Goal: Task Accomplishment & Management: Manage account settings

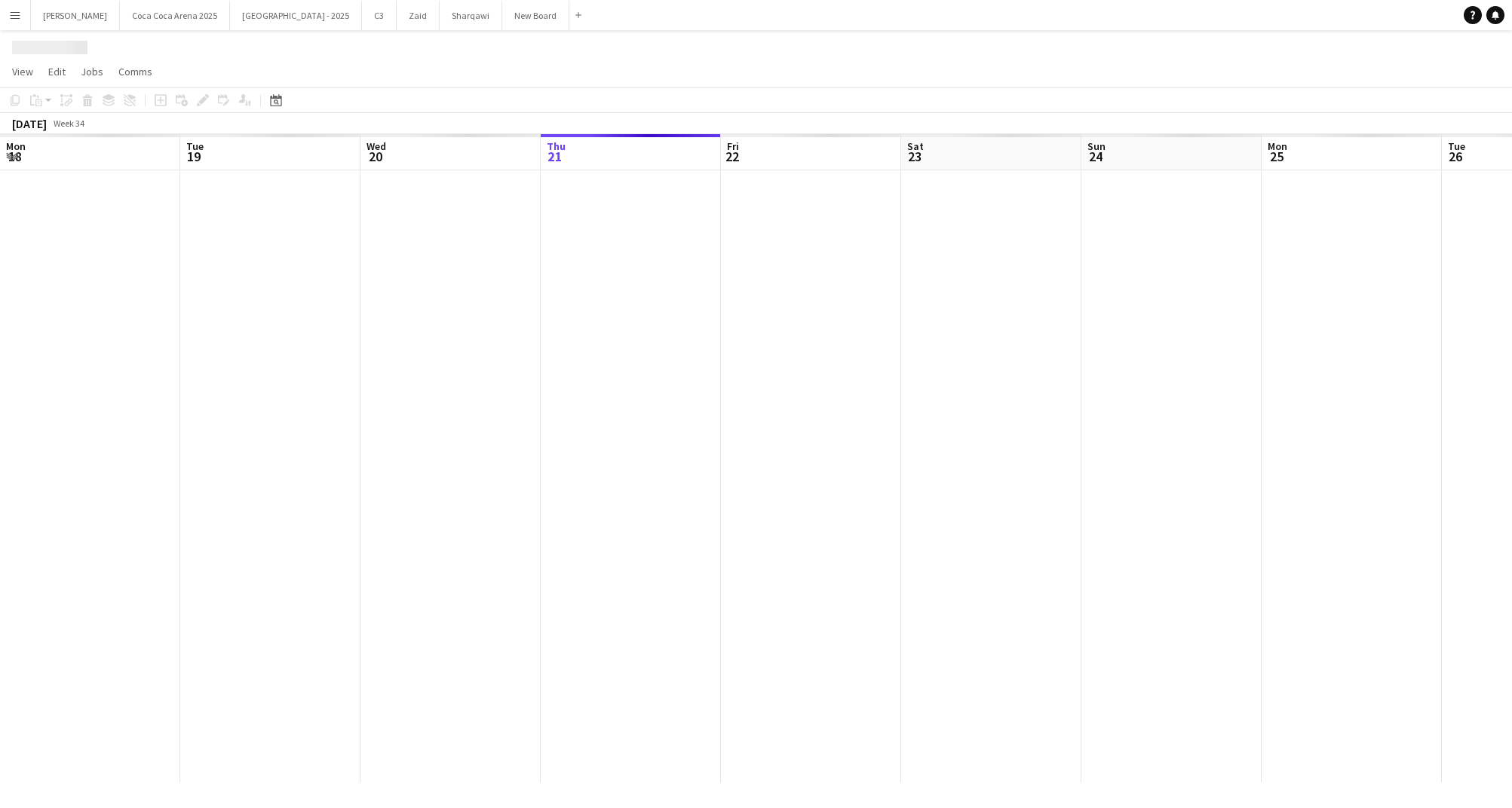
scroll to position [0, 361]
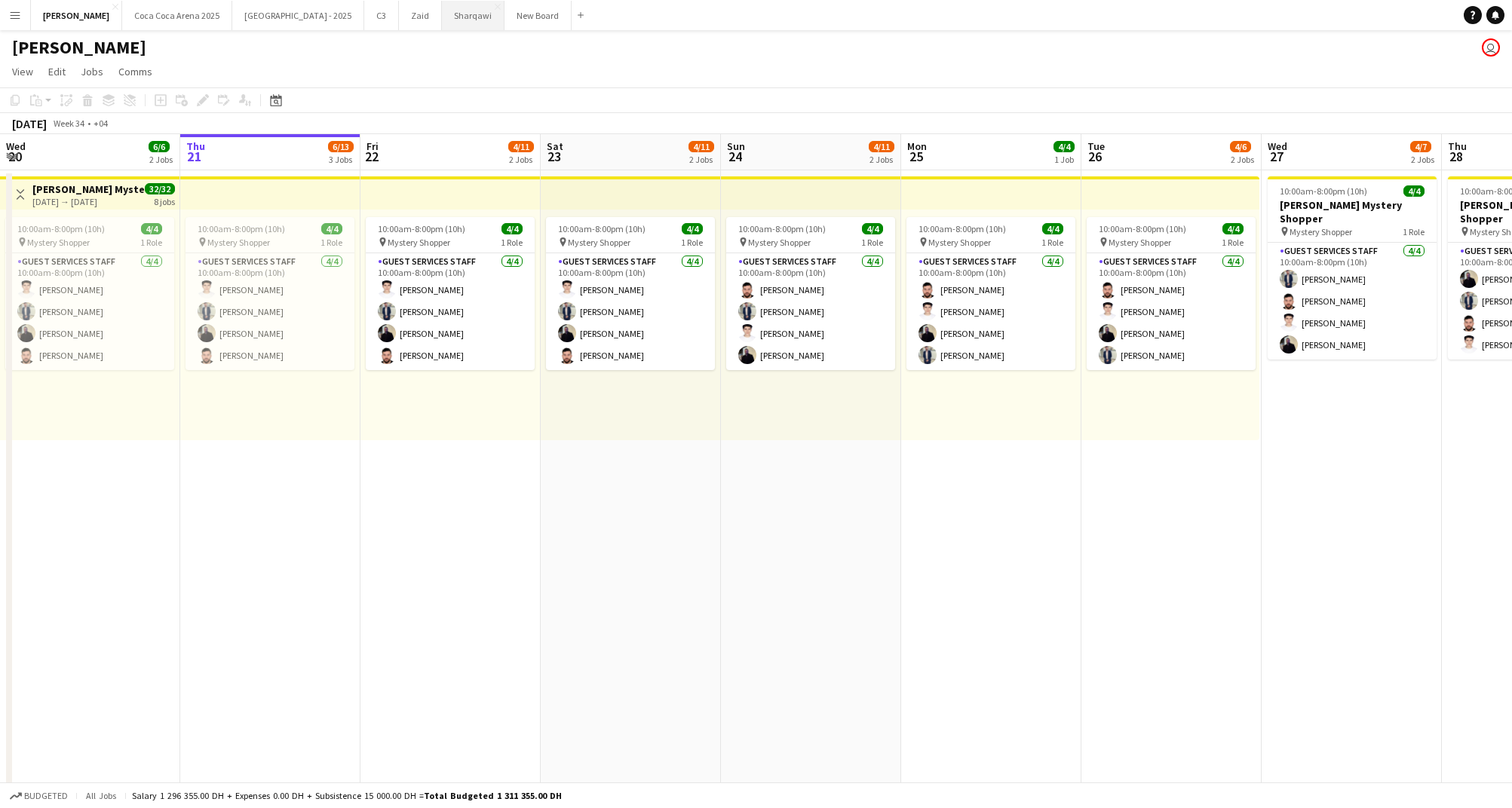
click at [442, 16] on button "Sharqawi Close" at bounding box center [472, 15] width 62 height 29
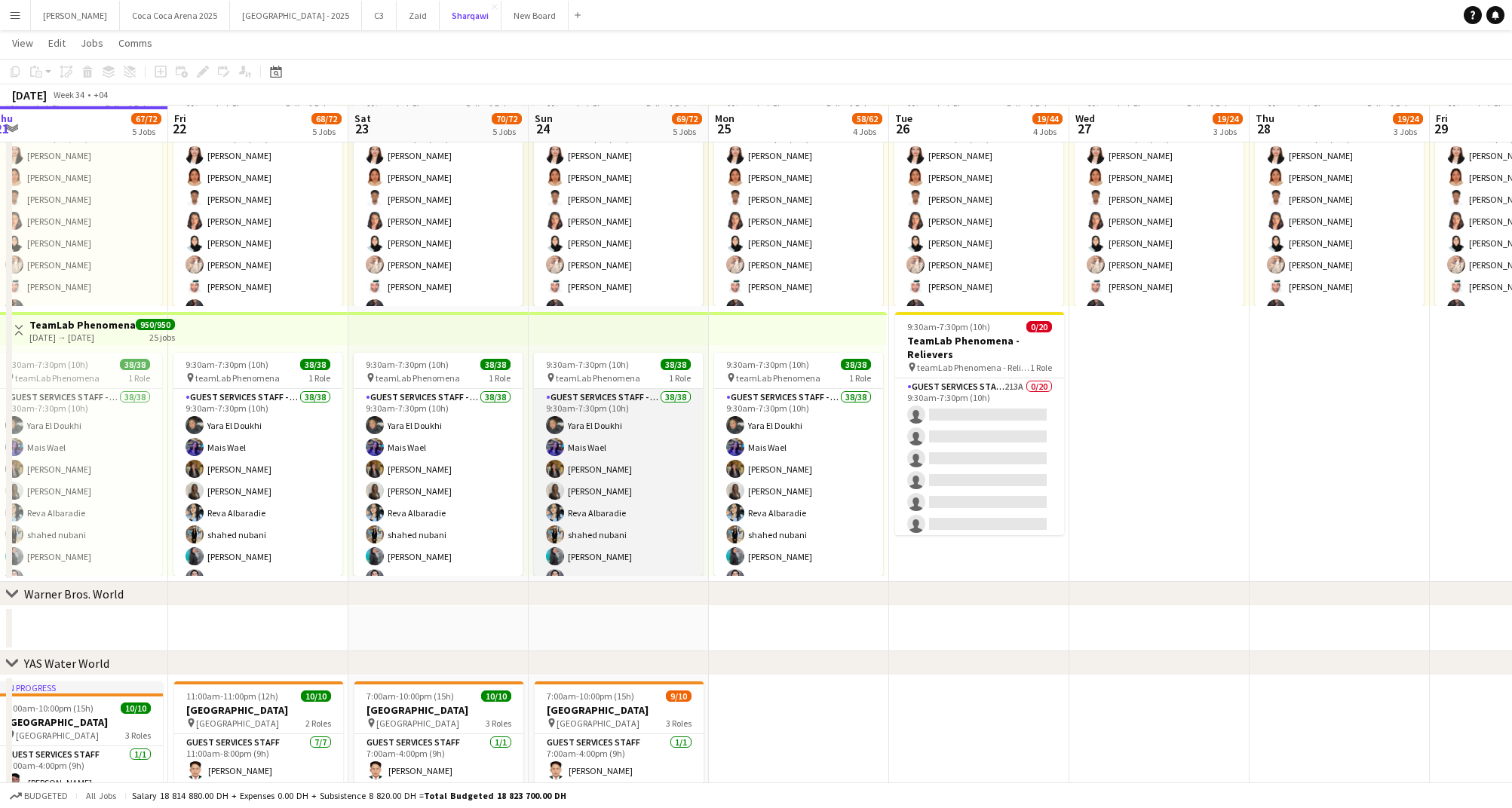
scroll to position [0, 708]
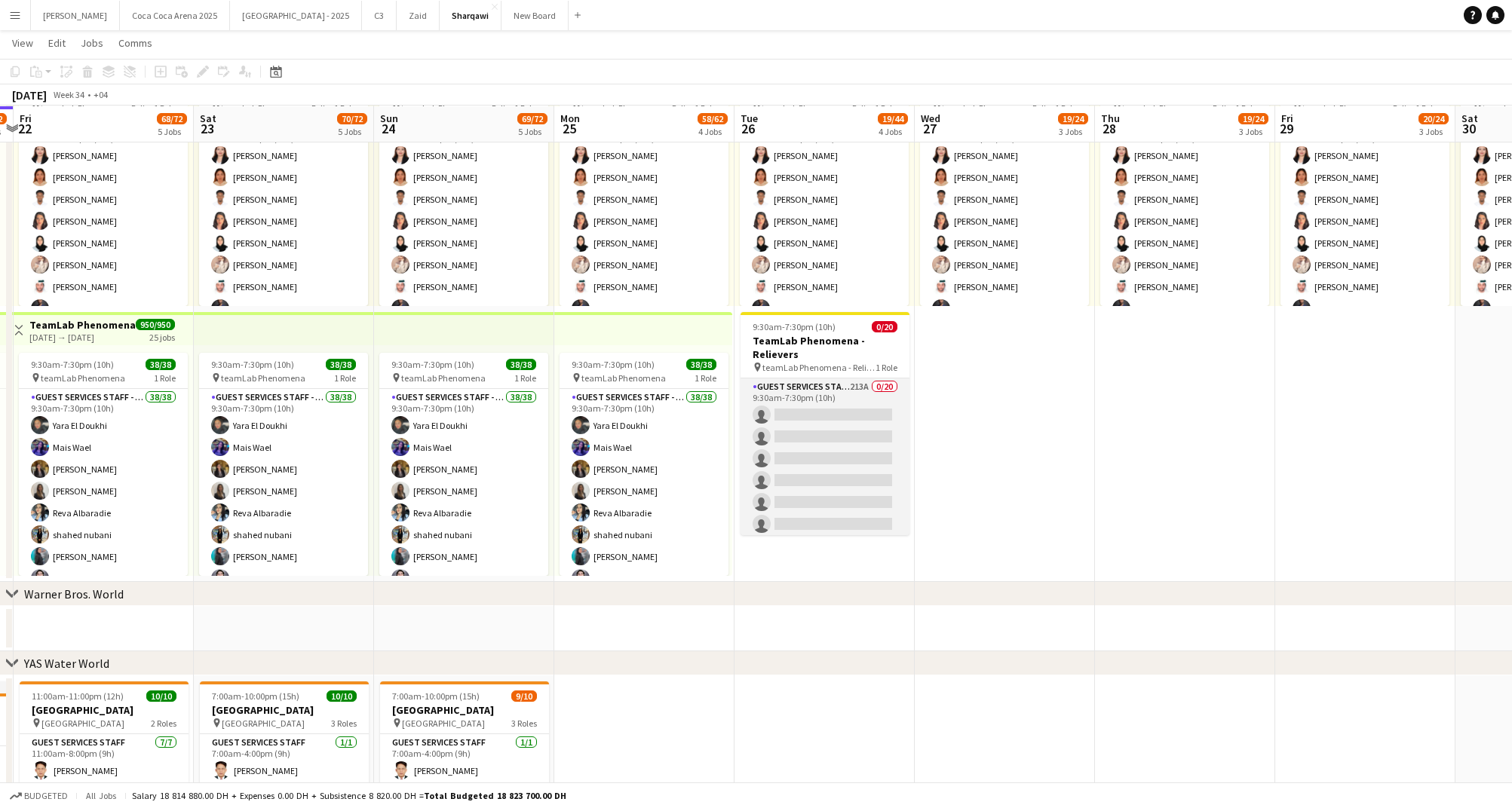
click at [845, 421] on app-card-role "Guest Services Staff - Senior 213A 0/20 9:30am-7:30pm (10h) single-neutral-acti…" at bounding box center [826, 612] width 169 height 467
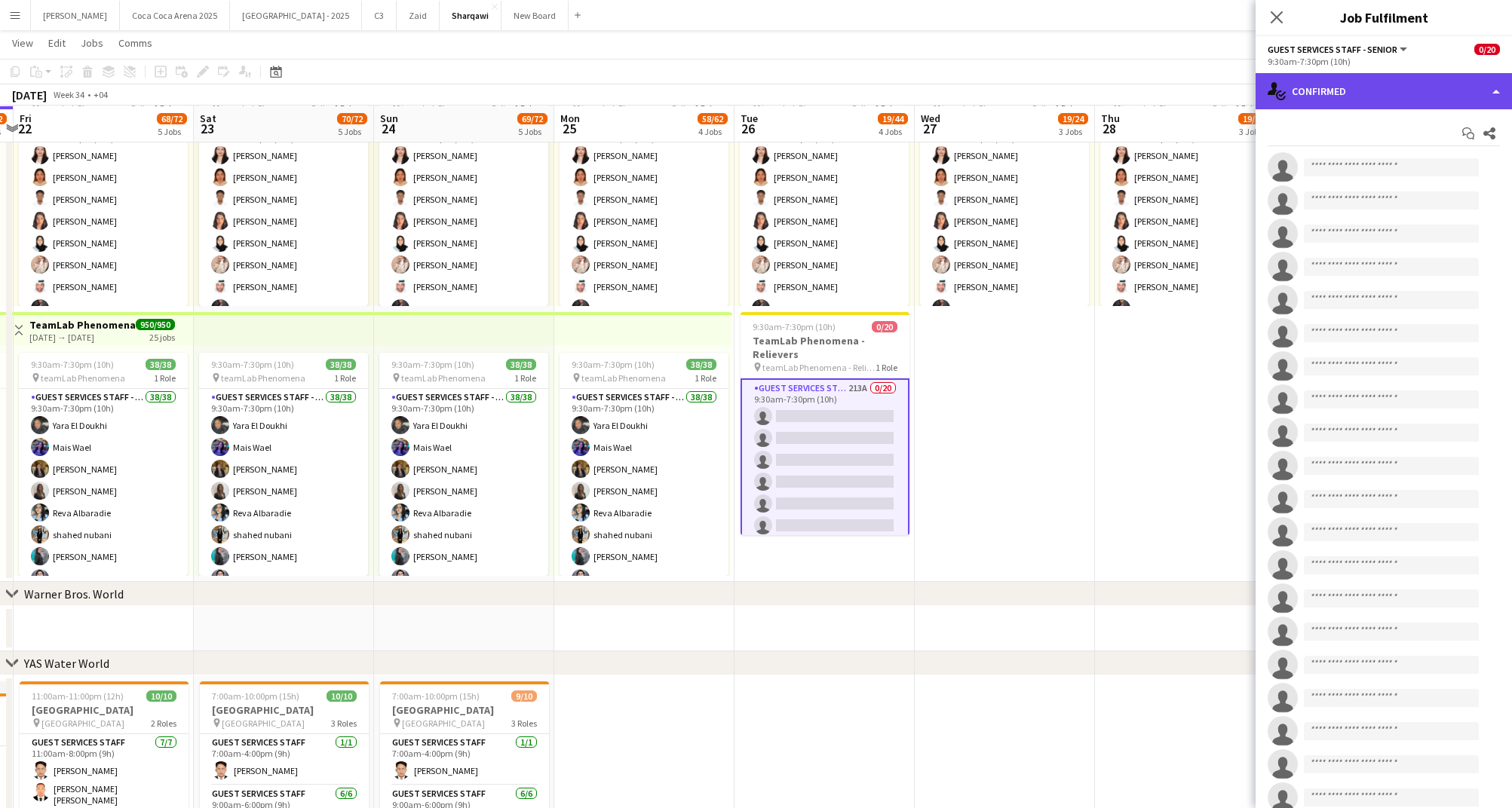
click at [1335, 89] on div "single-neutral-actions-check-2 Confirmed" at bounding box center [1384, 91] width 257 height 36
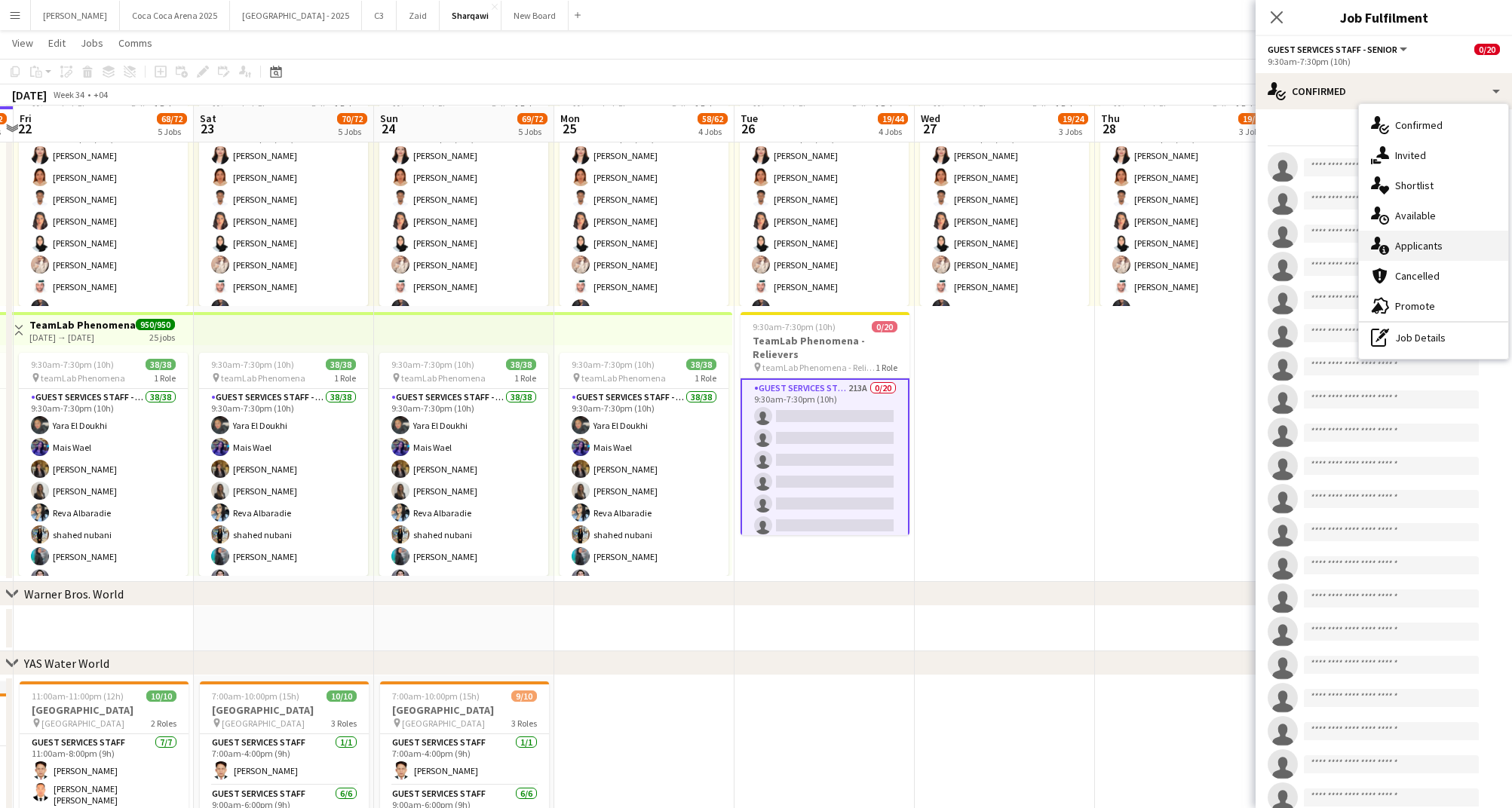
click at [1421, 245] on div "single-neutral-actions-information Applicants" at bounding box center [1434, 245] width 149 height 30
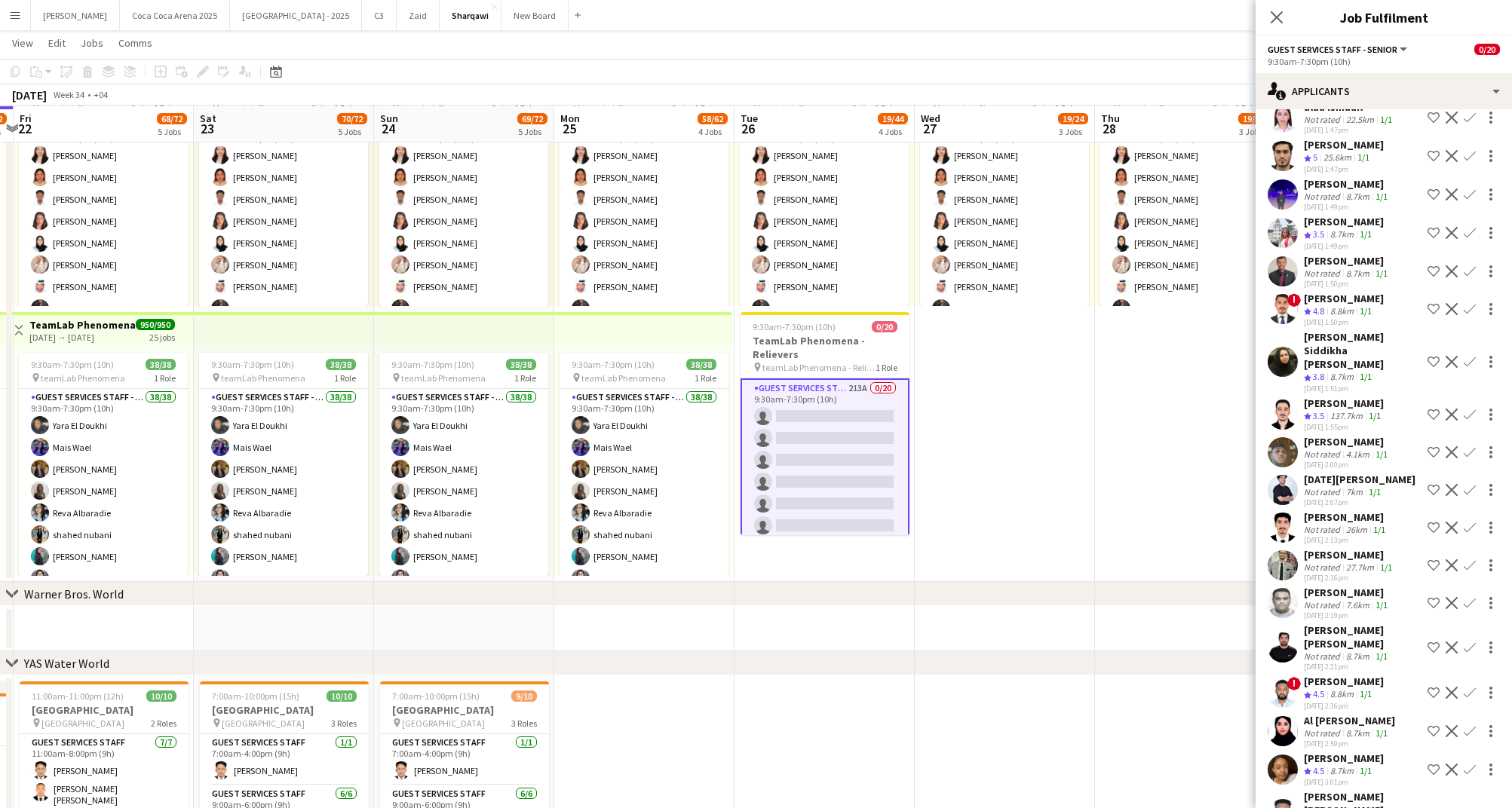
scroll to position [7556, 0]
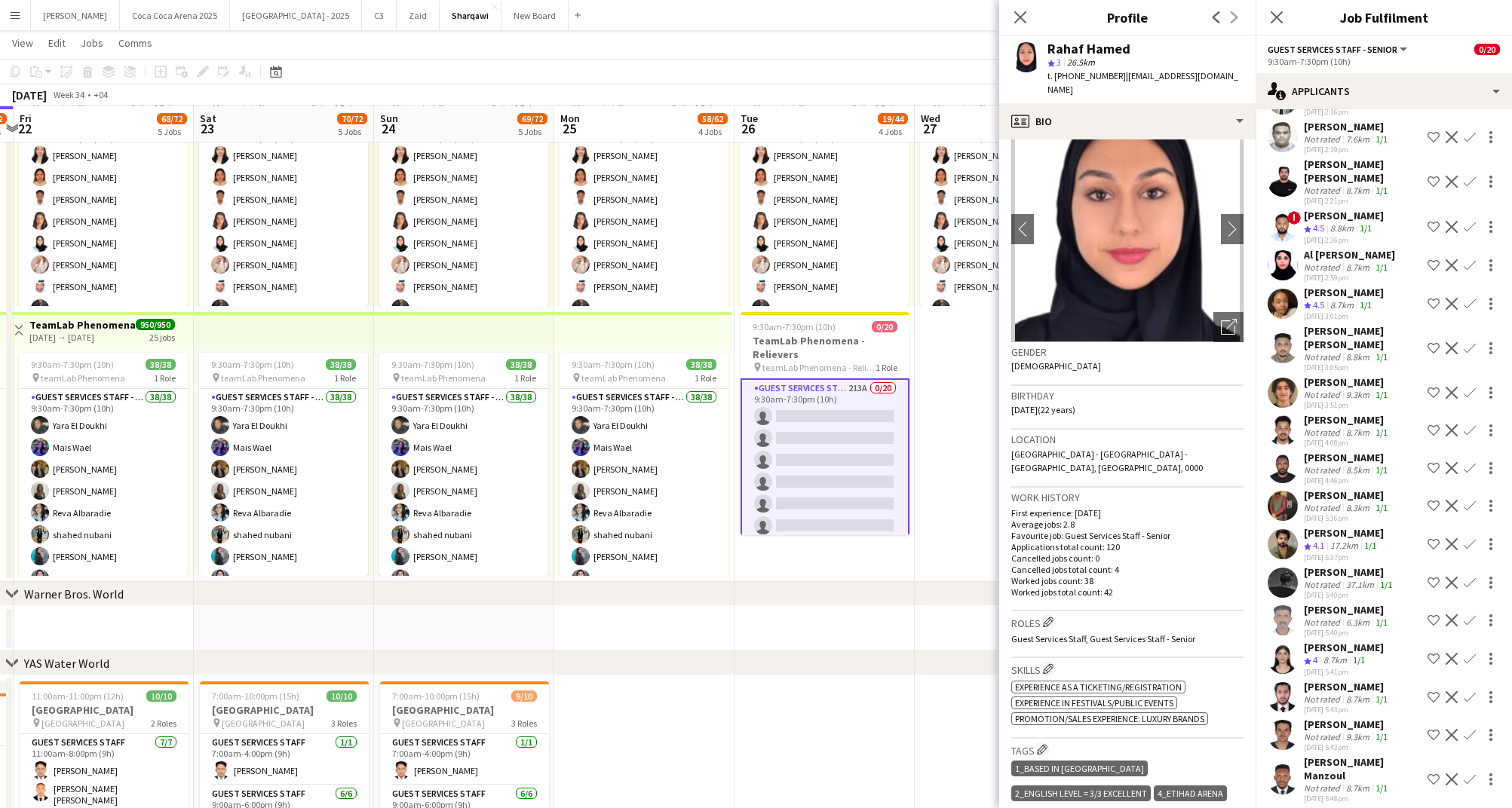
scroll to position [0, 0]
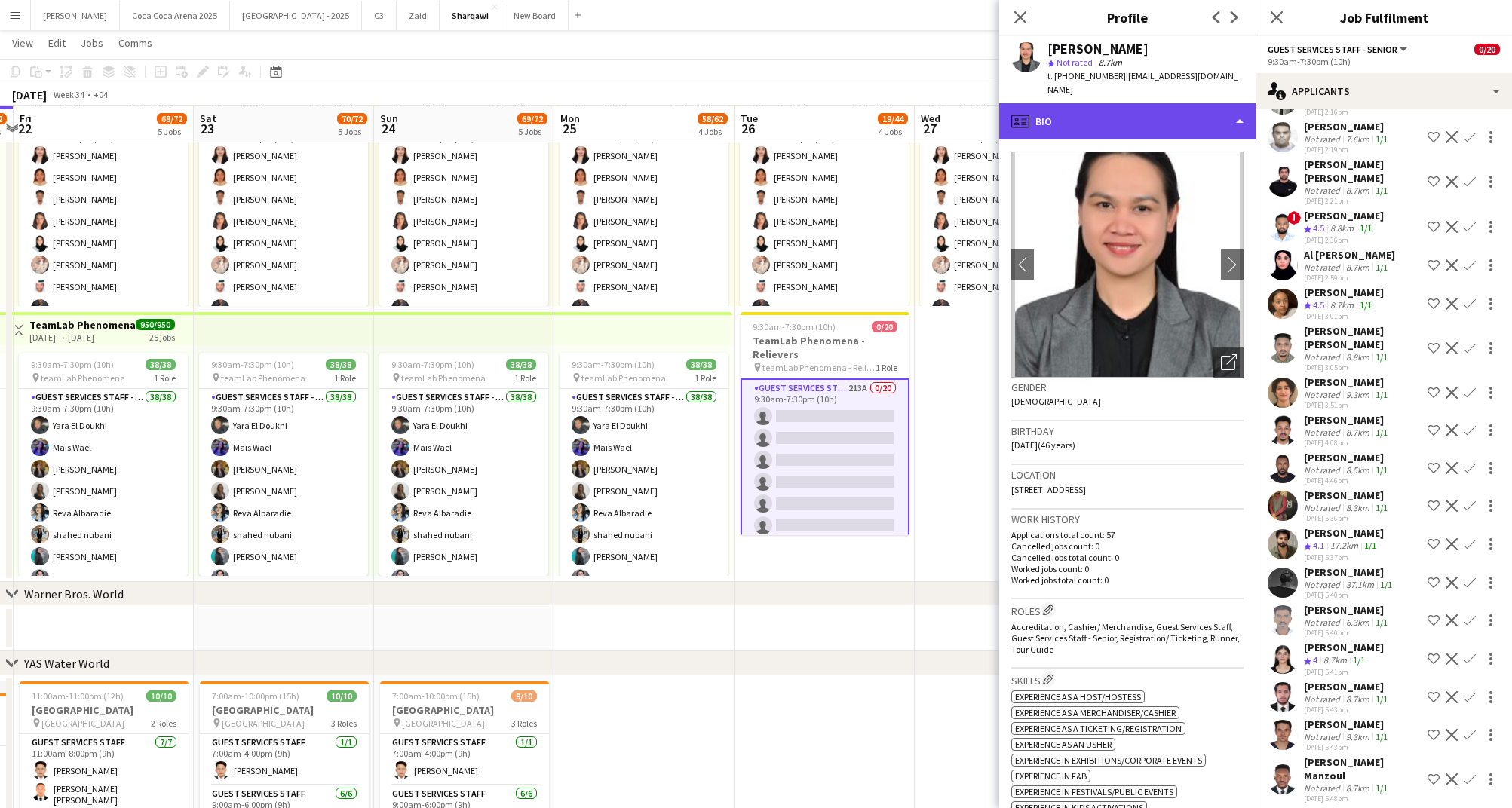
click at [1104, 103] on div "profile Bio" at bounding box center [1127, 121] width 257 height 36
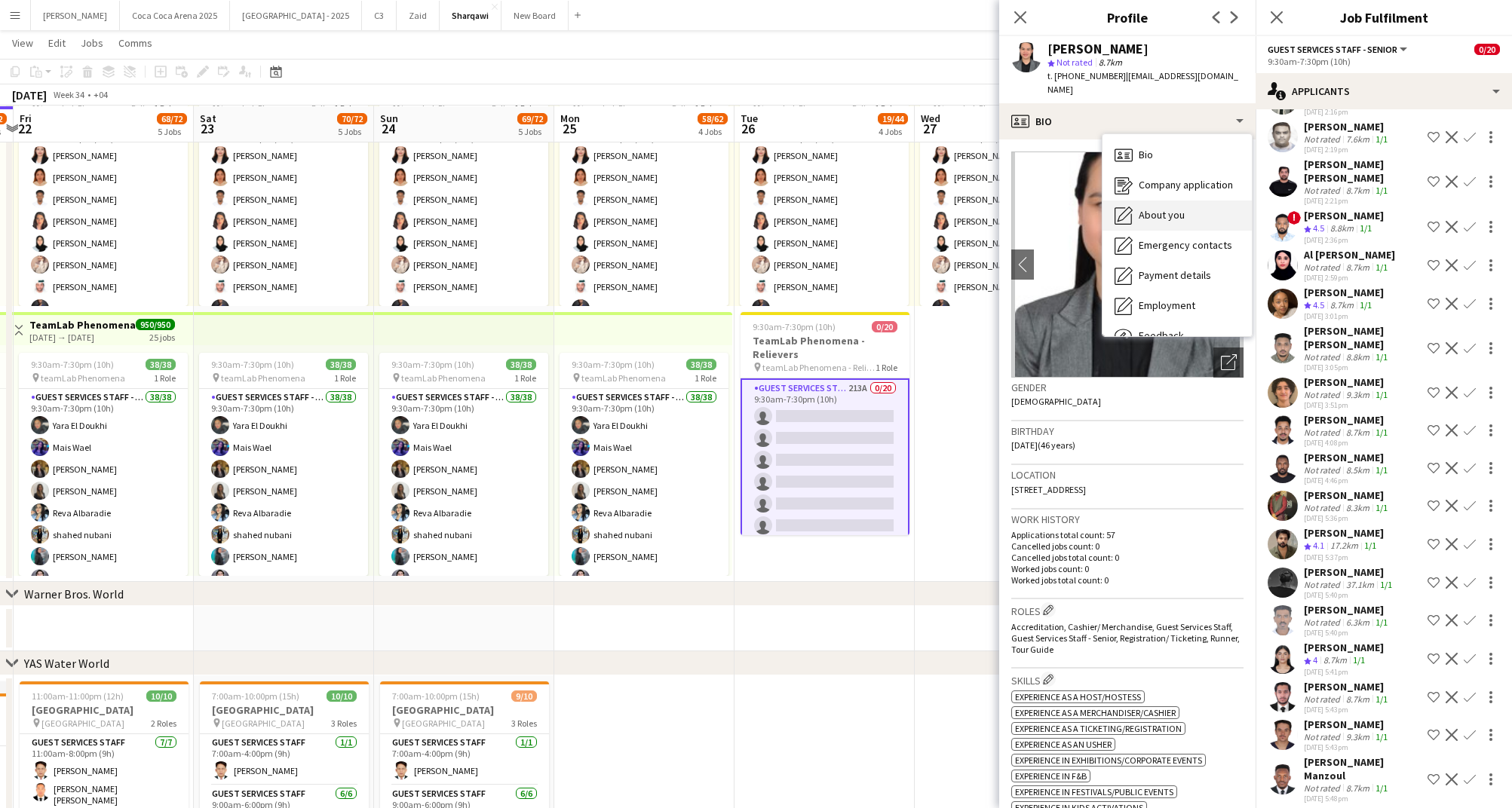
click at [1152, 200] on div "About you About you" at bounding box center [1177, 215] width 149 height 30
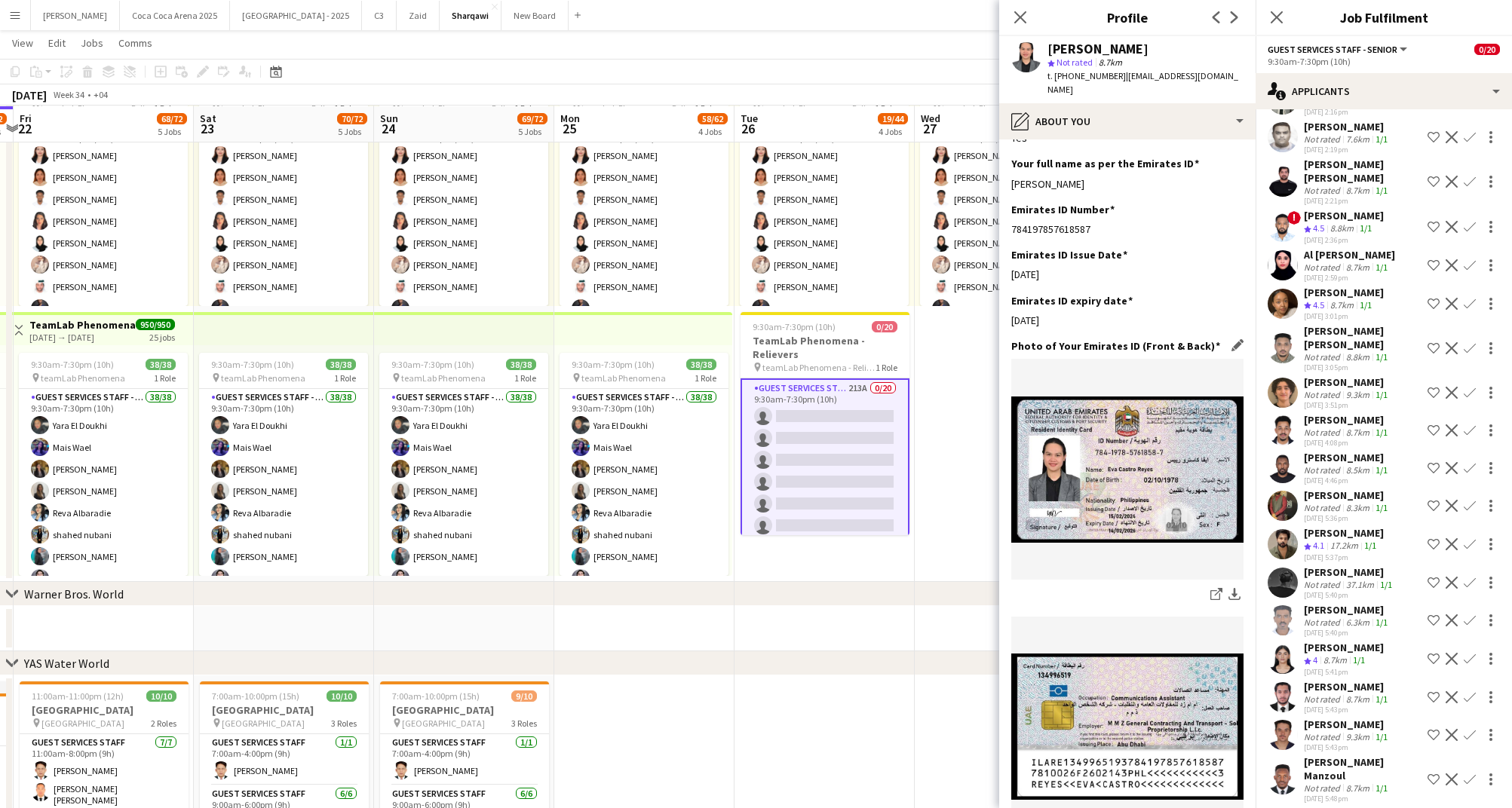
scroll to position [588, 0]
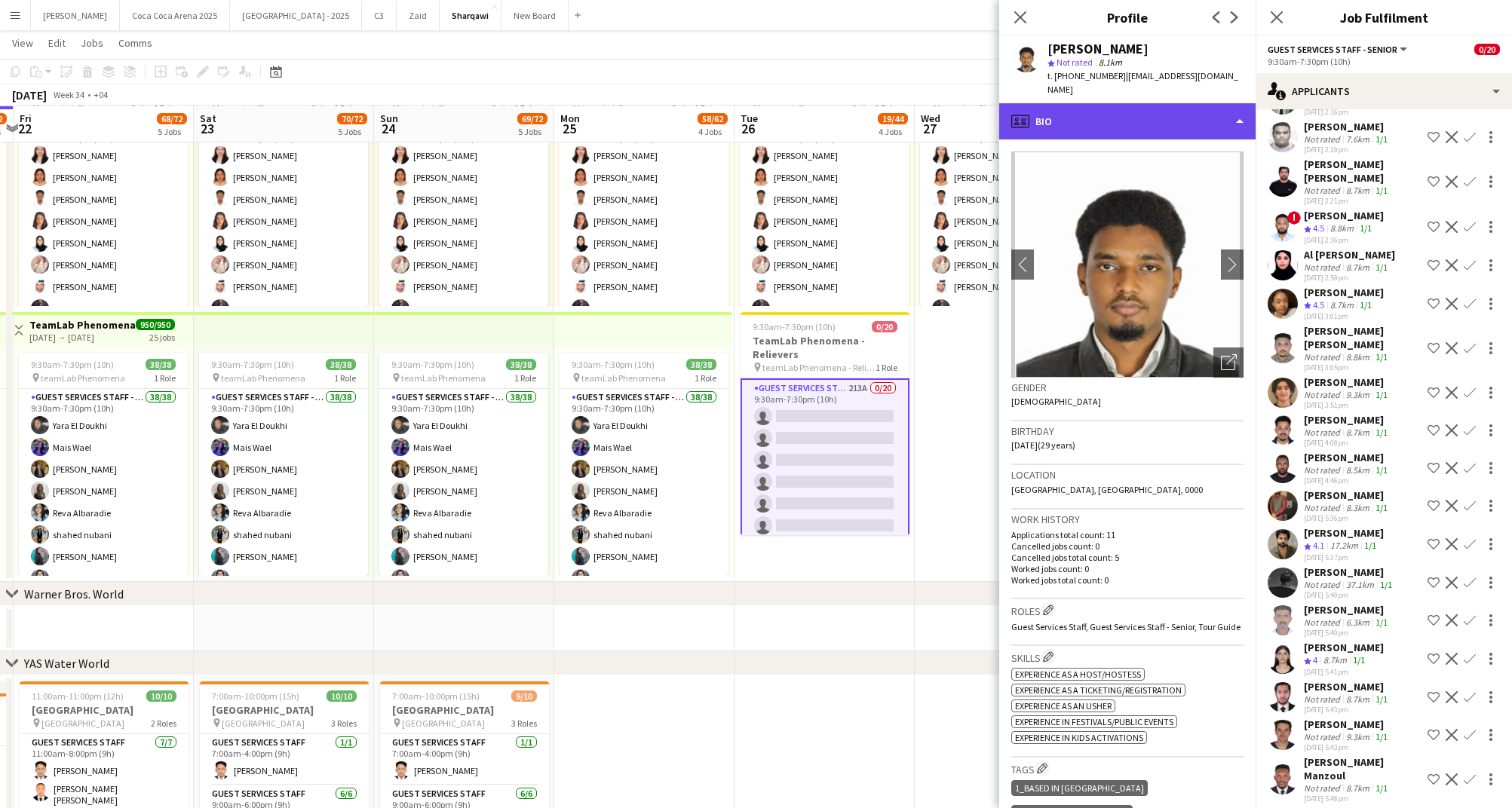
click at [1122, 103] on div "profile Bio" at bounding box center [1127, 121] width 257 height 36
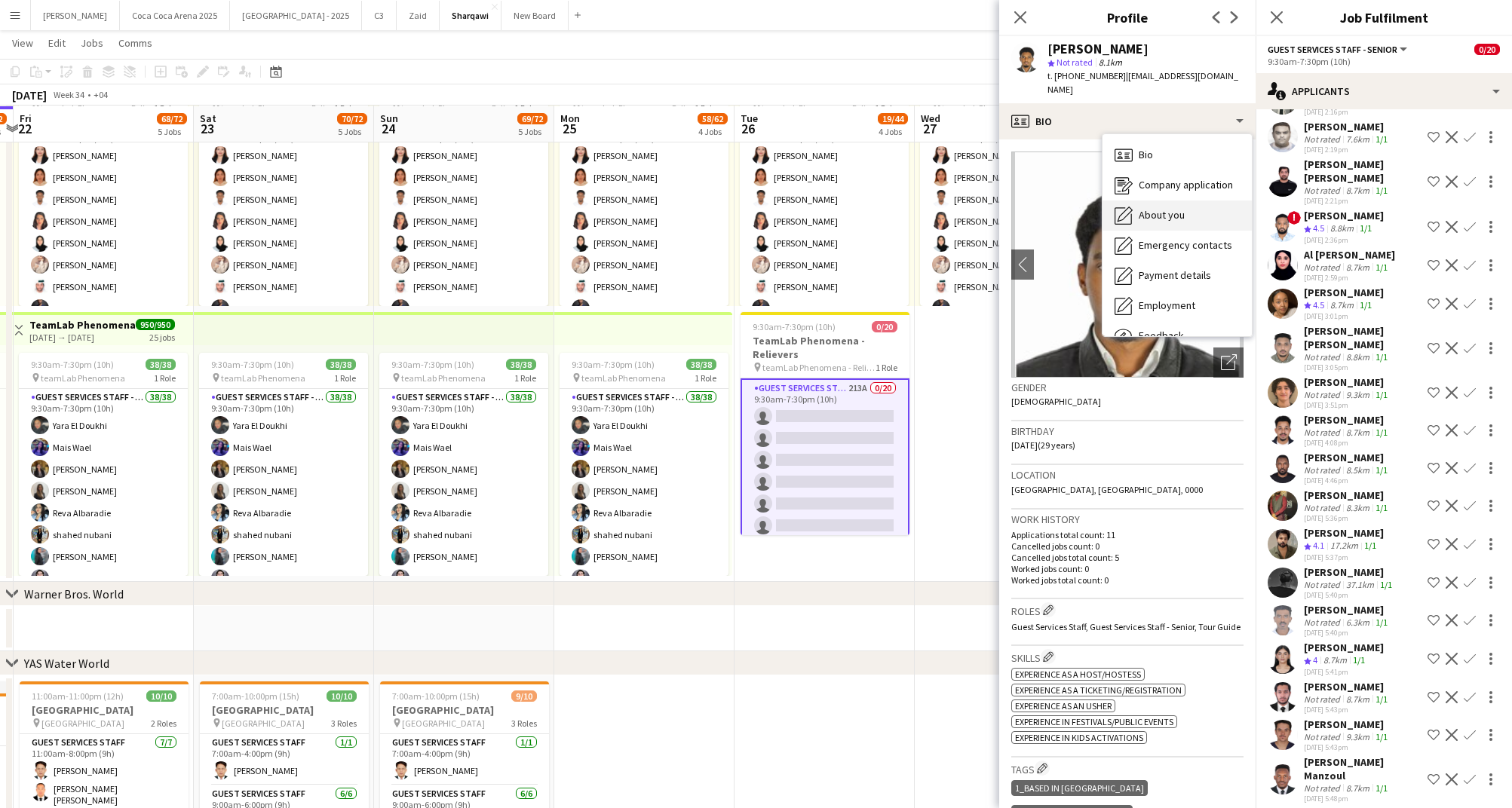
click at [1158, 208] on span "About you" at bounding box center [1162, 215] width 46 height 14
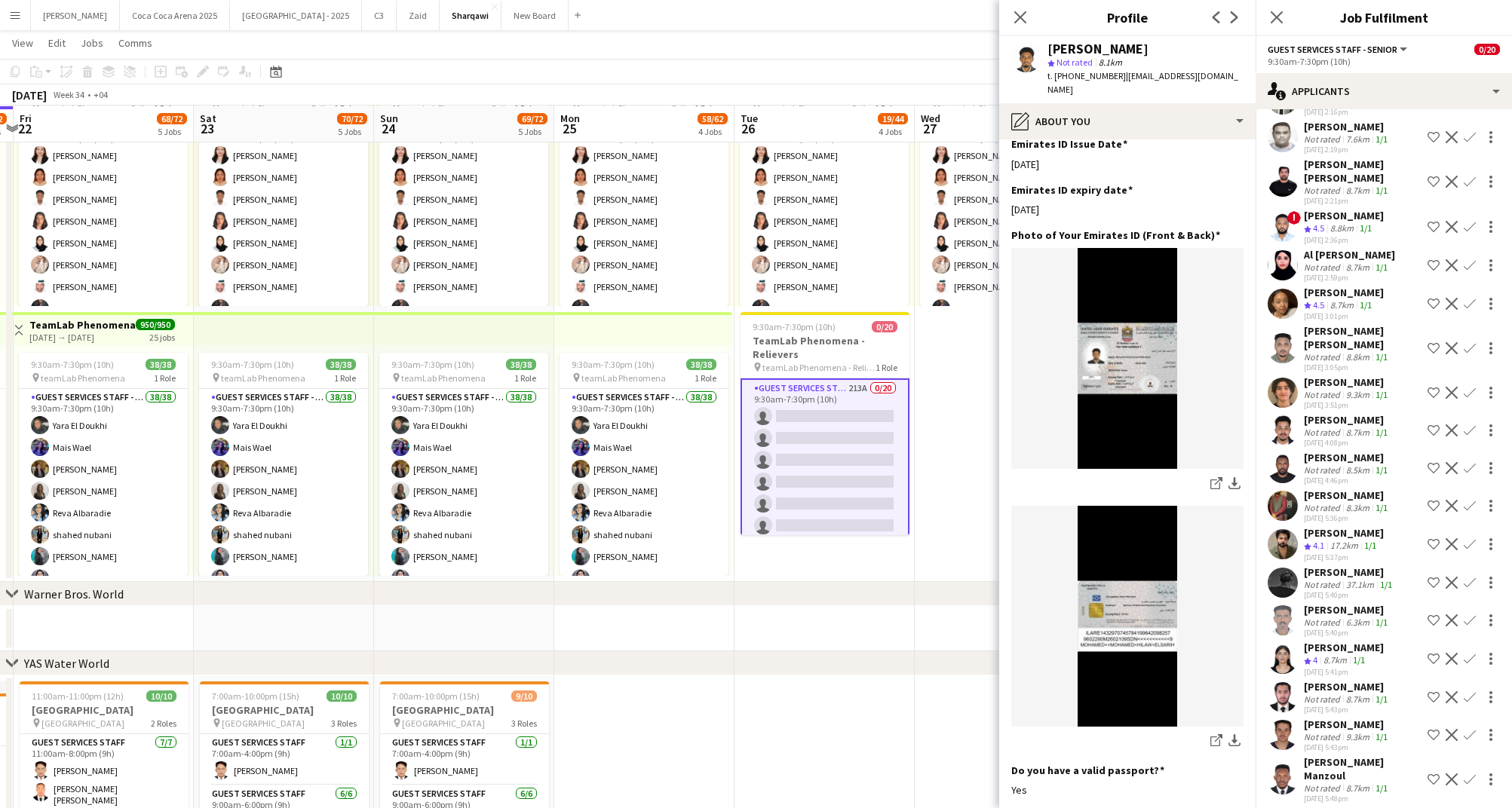
scroll to position [649, 0]
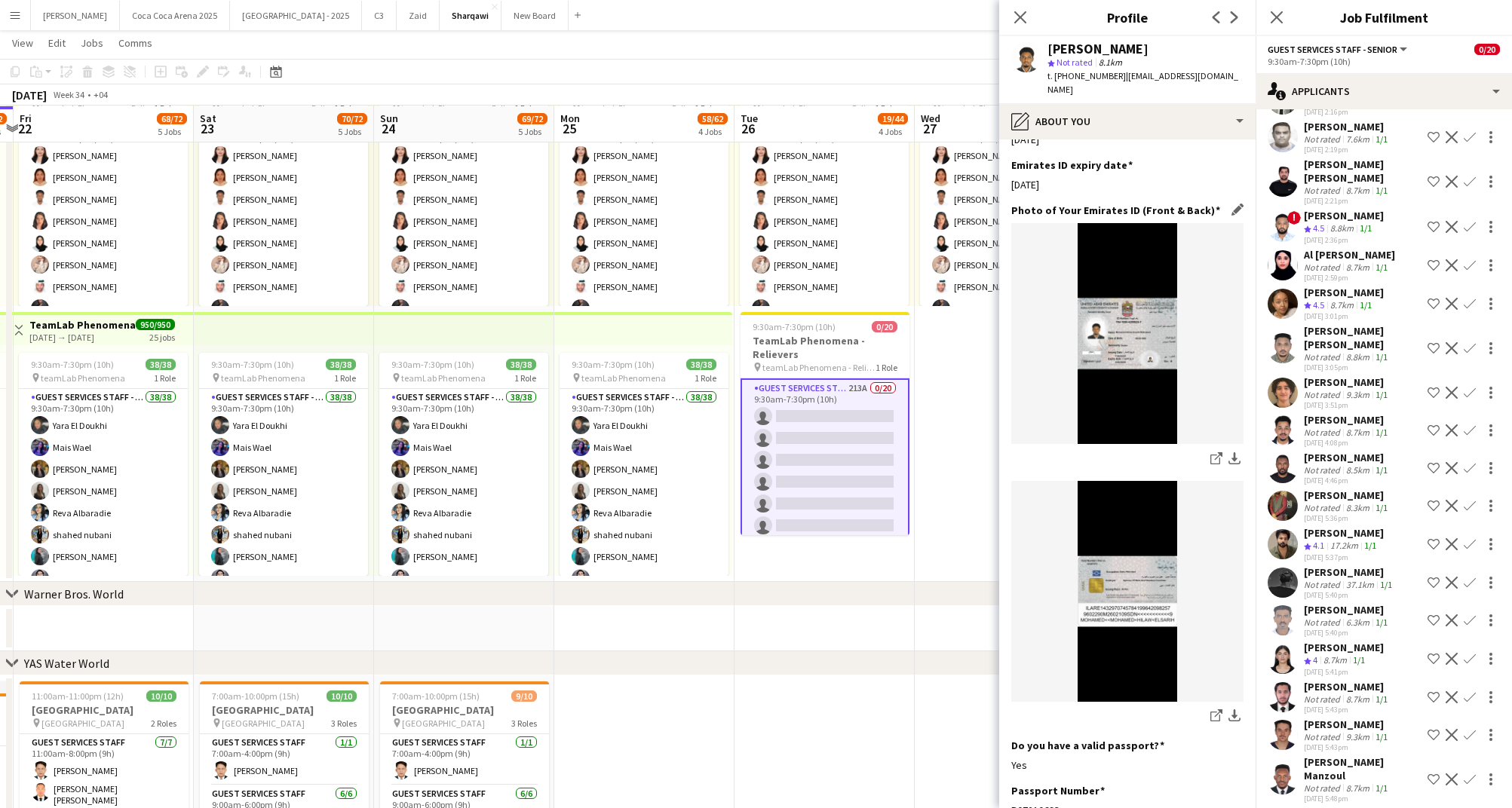
click at [1108, 533] on img at bounding box center [1127, 591] width 232 height 221
click at [1215, 709] on icon "share-external-link-1" at bounding box center [1217, 715] width 12 height 12
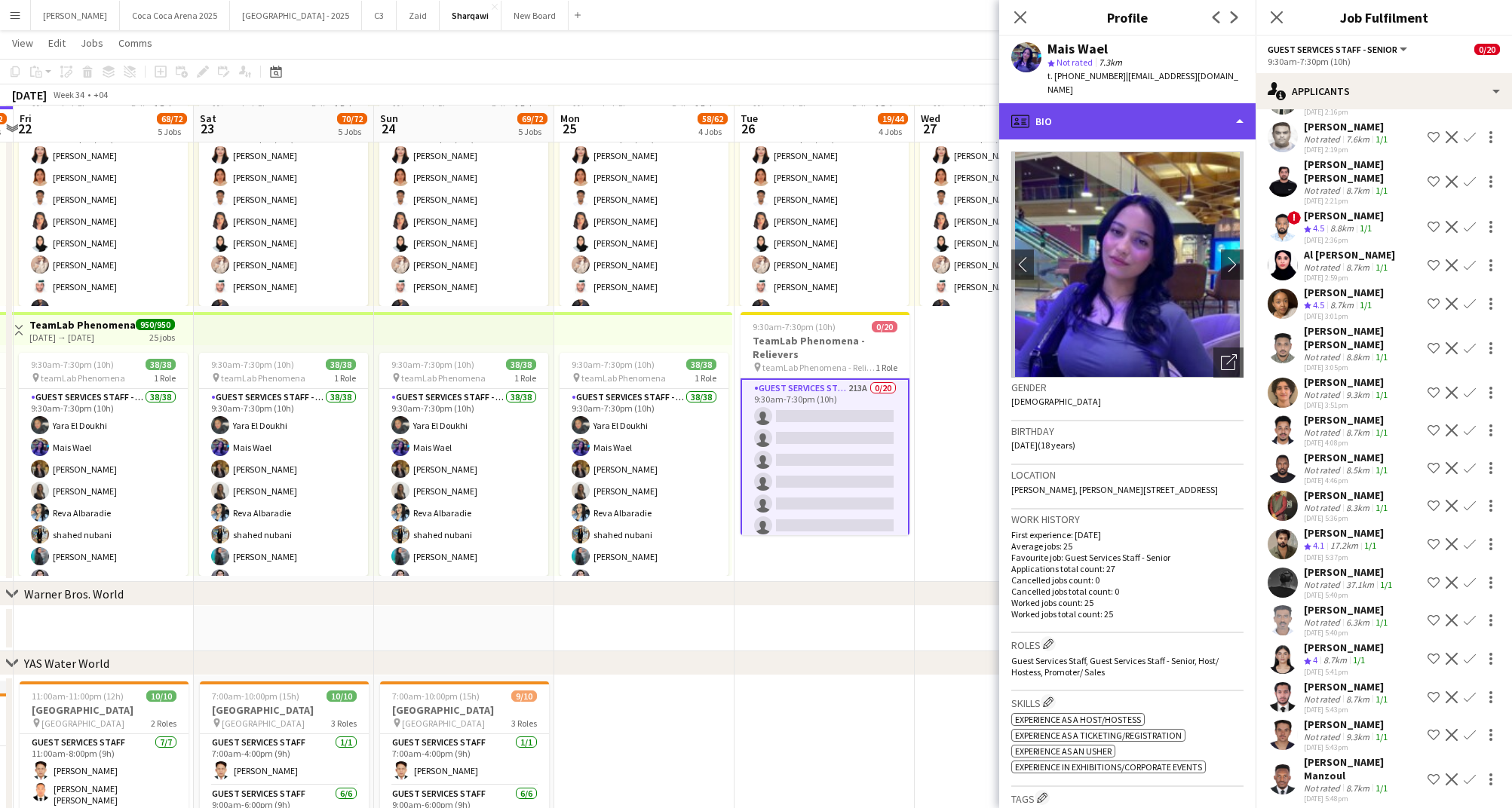
click at [1083, 103] on div "profile Bio" at bounding box center [1127, 121] width 257 height 36
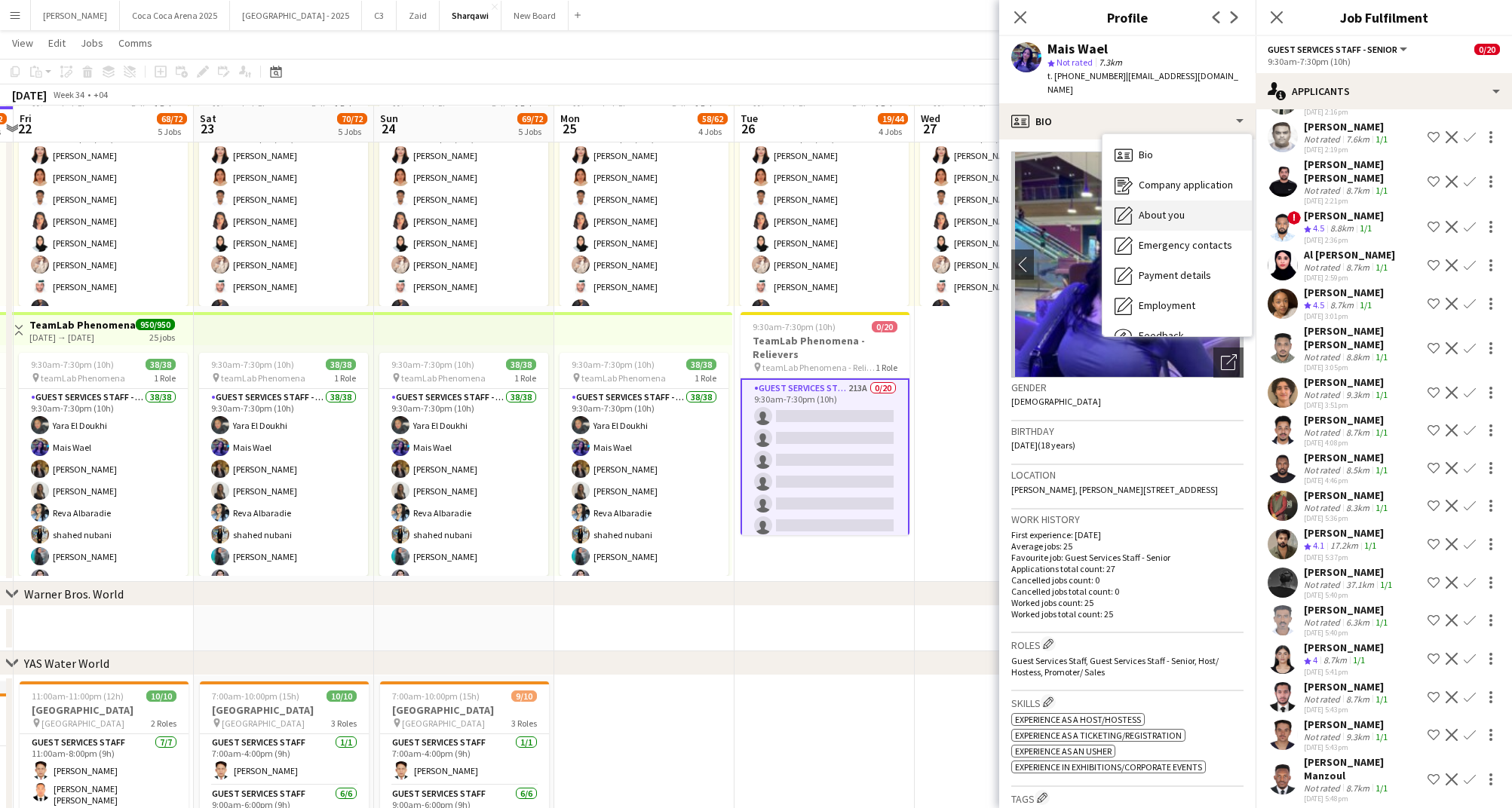
click at [1133, 200] on div "About you About you" at bounding box center [1177, 215] width 149 height 30
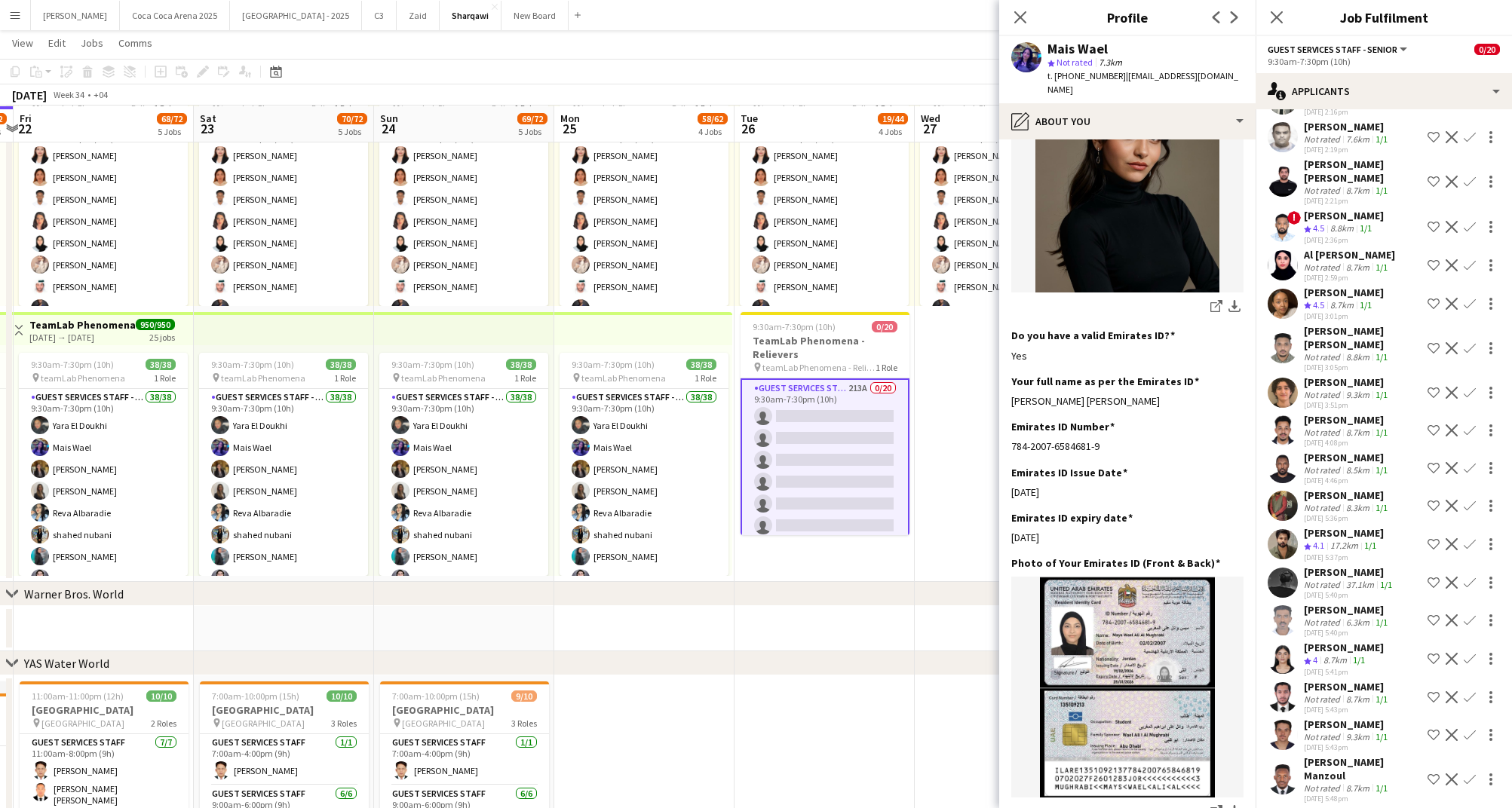
scroll to position [366, 0]
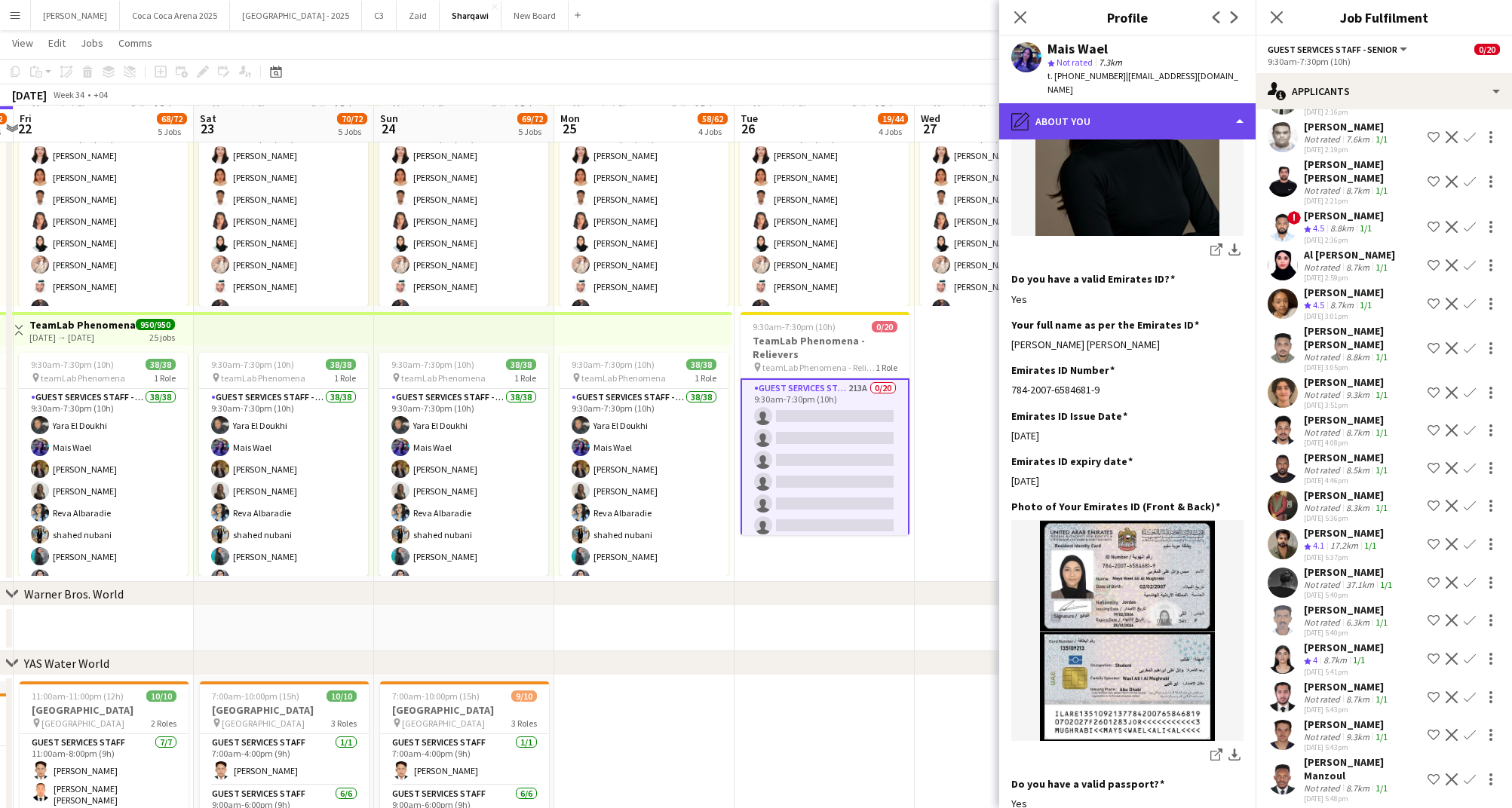
click at [1094, 109] on div "pencil4 About you" at bounding box center [1127, 121] width 257 height 36
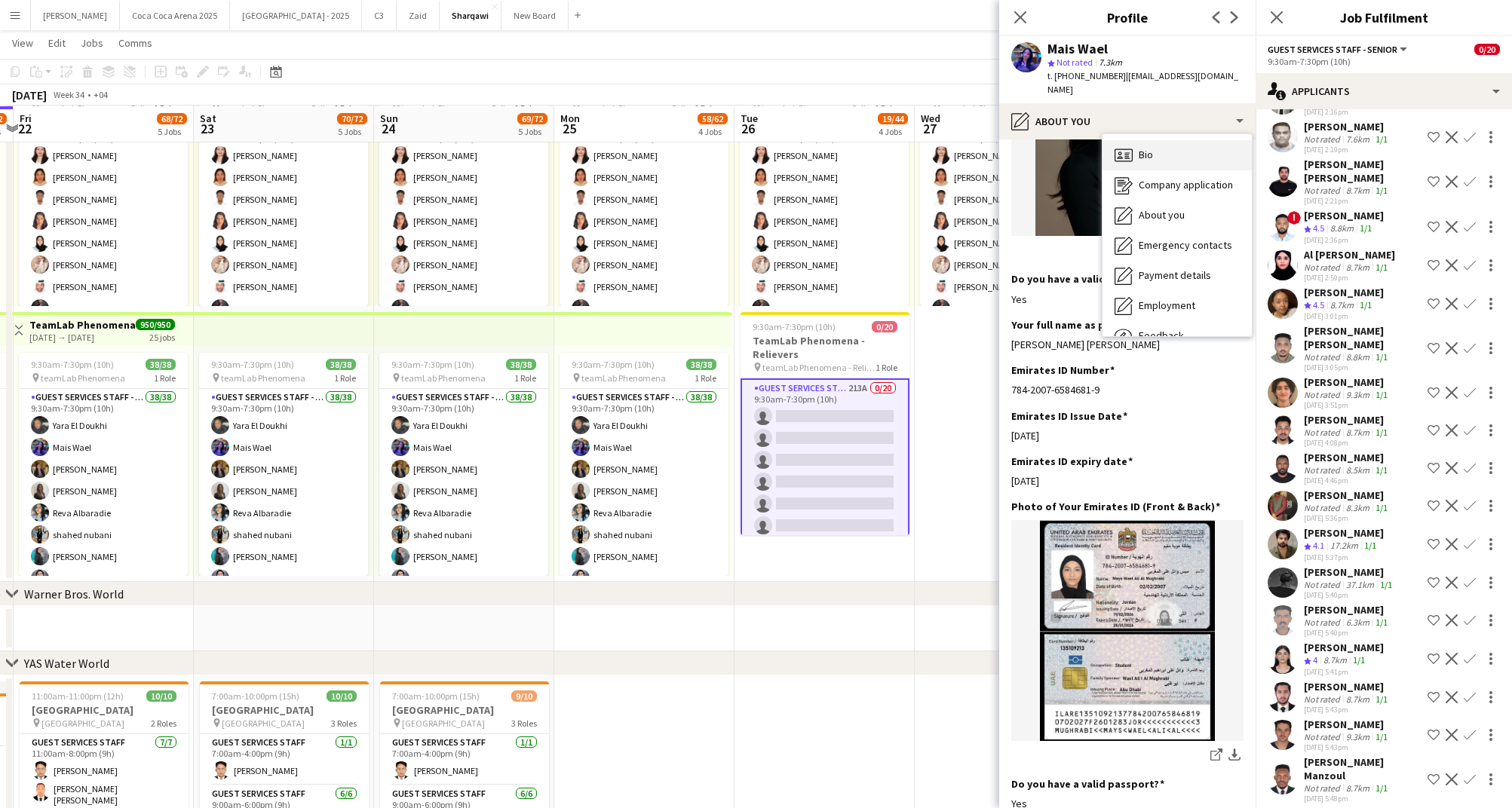
click at [1120, 147] on icon "Bio" at bounding box center [1123, 155] width 18 height 18
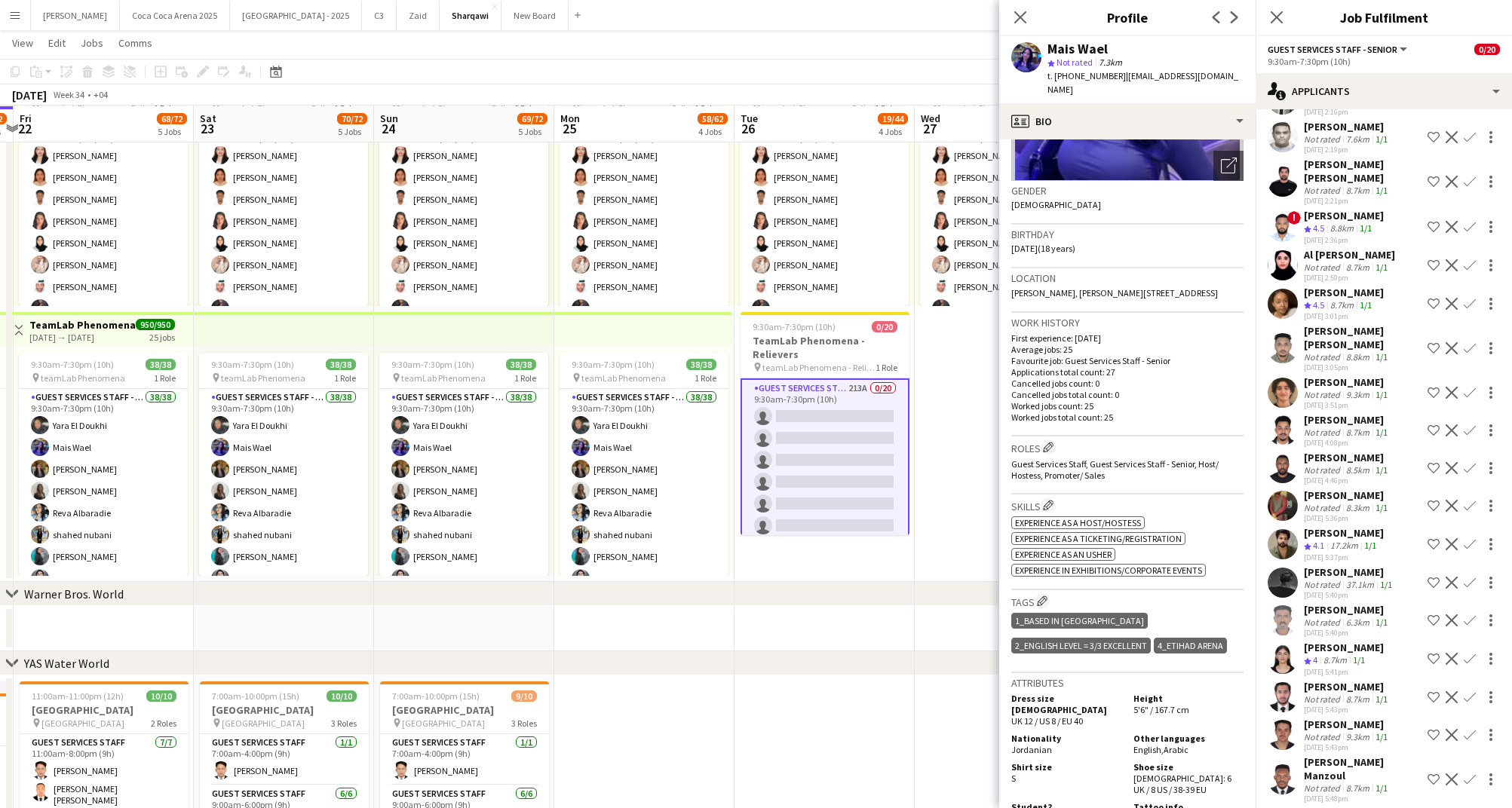
scroll to position [198, 0]
